Goal: Information Seeking & Learning: Learn about a topic

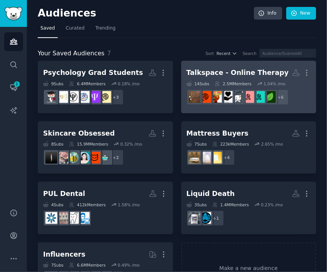
click at [198, 69] on div "Talkspace - Online Therapy" at bounding box center [237, 73] width 102 height 10
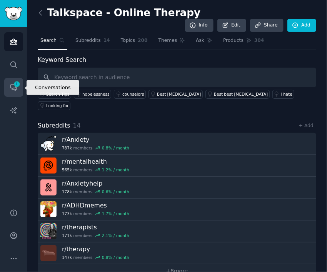
click at [10, 86] on icon "Sidebar" at bounding box center [13, 88] width 6 height 6
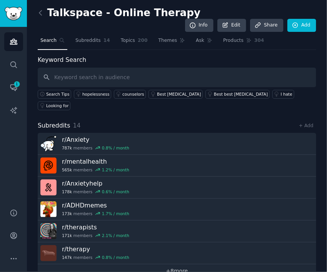
click at [177, 264] on link "+ 8 more" at bounding box center [177, 270] width 278 height 13
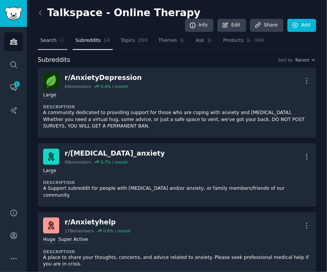
click at [53, 35] on link "Search" at bounding box center [53, 43] width 30 height 16
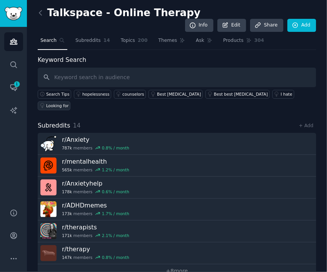
click at [70, 101] on link "Looking for" at bounding box center [54, 105] width 33 height 9
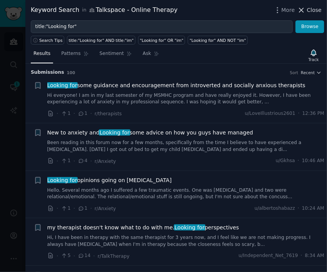
click at [310, 12] on span "Close" at bounding box center [314, 10] width 15 height 8
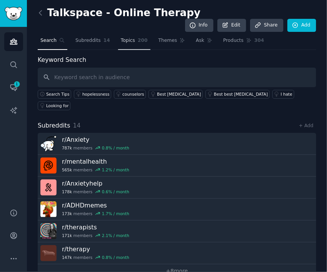
click at [130, 35] on link "Topics 200" at bounding box center [134, 43] width 32 height 16
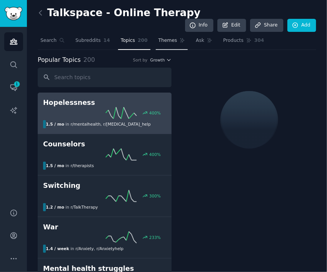
click at [163, 35] on link "Themes" at bounding box center [172, 43] width 32 height 16
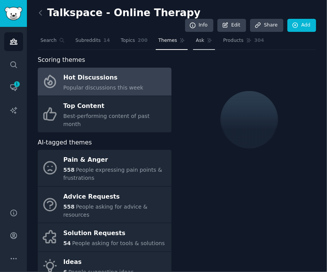
click at [193, 35] on link "Ask" at bounding box center [204, 43] width 22 height 16
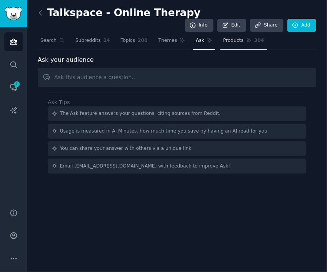
click at [223, 37] on span "Products" at bounding box center [233, 40] width 20 height 7
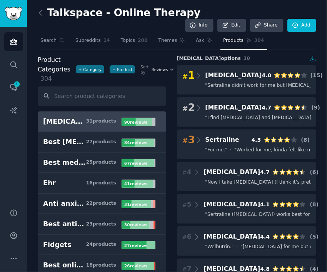
click at [40, 18] on link at bounding box center [43, 13] width 10 height 12
